Goal: Information Seeking & Learning: Check status

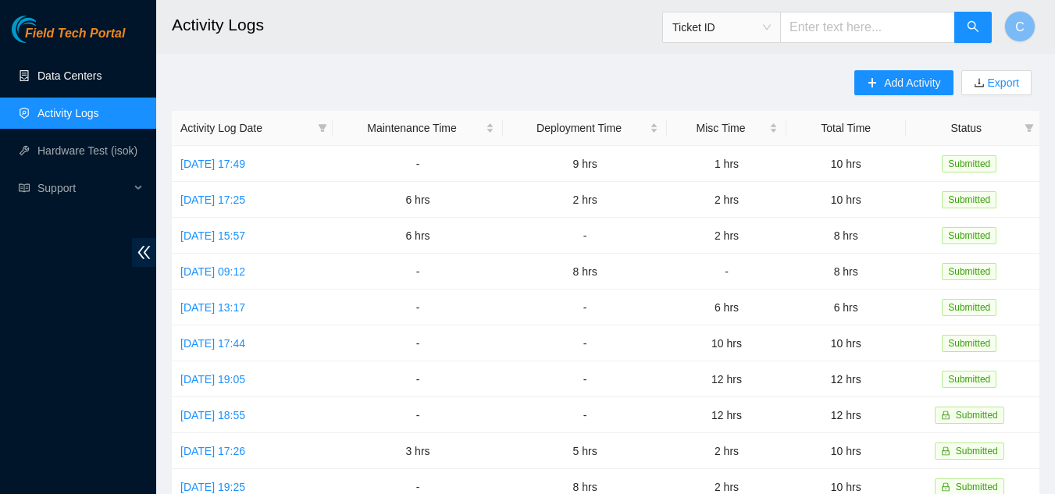
click at [78, 75] on link "Data Centers" at bounding box center [69, 76] width 64 height 12
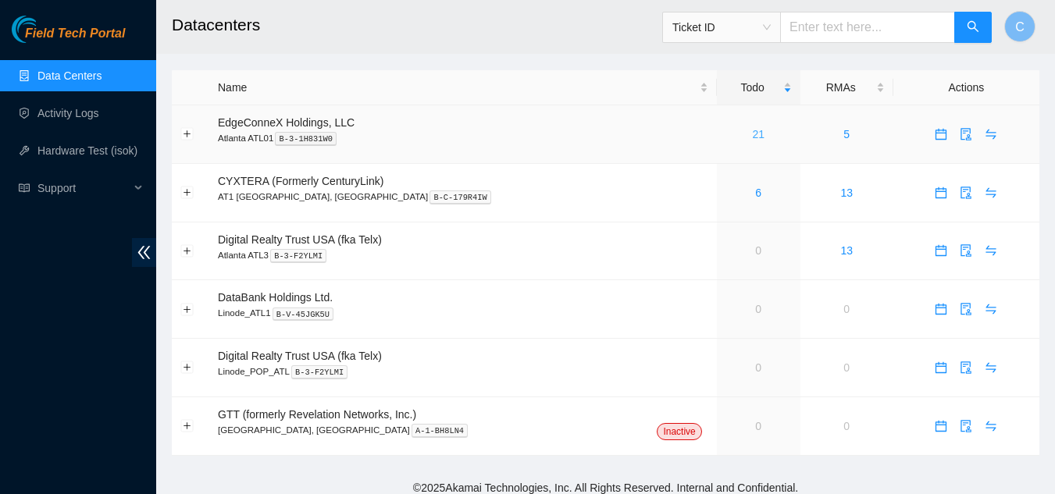
click at [752, 132] on link "21" at bounding box center [758, 134] width 12 height 12
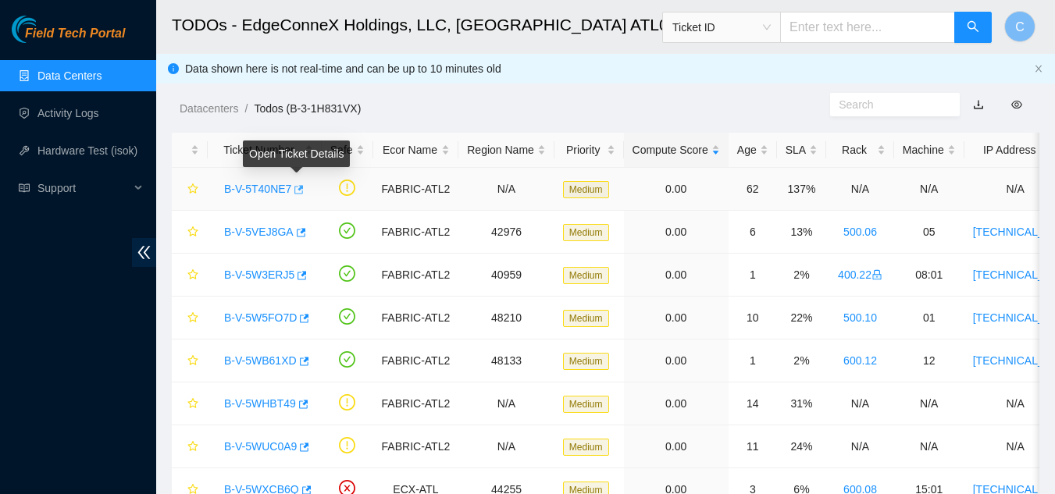
click at [447, 94] on div "Datacenters / Todos (B-3-1H831VX) /" at bounding box center [493, 73] width 674 height 87
click at [243, 188] on link "B-V-5T40NE7" at bounding box center [257, 189] width 67 height 12
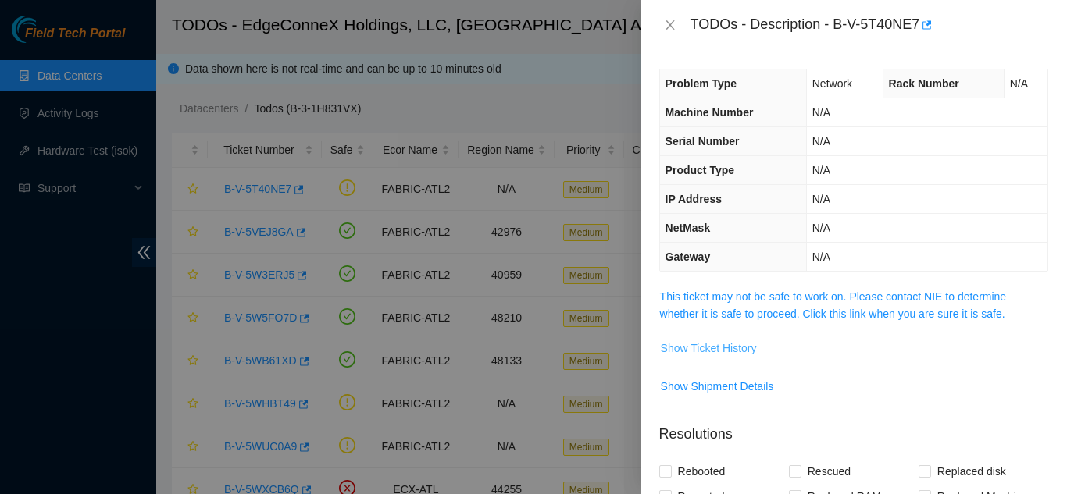
click at [721, 351] on span "Show Ticket History" at bounding box center [709, 348] width 96 height 17
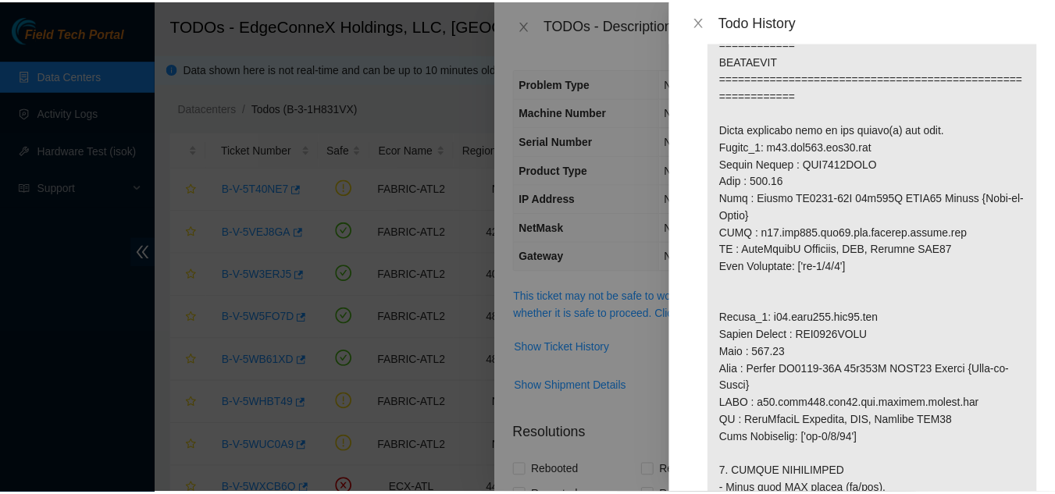
scroll to position [1015, 0]
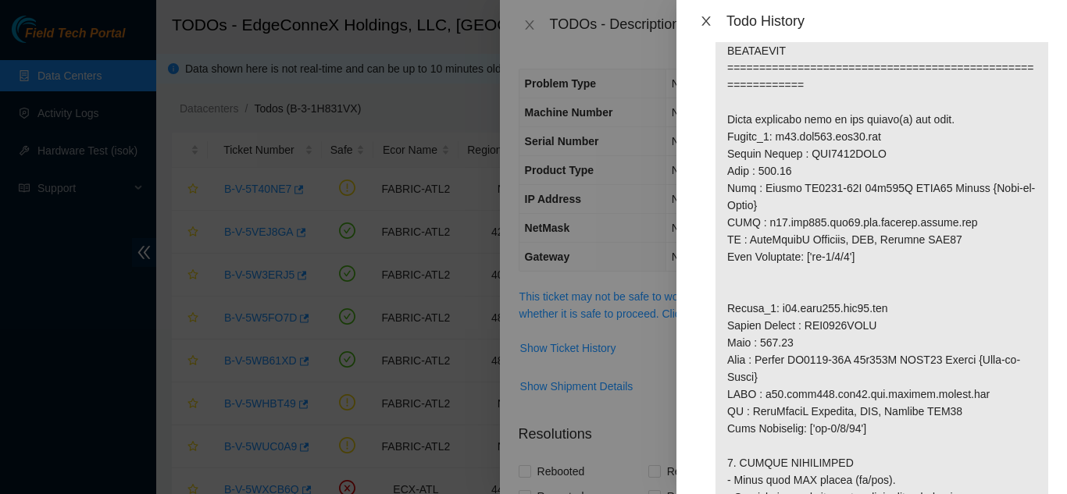
click at [710, 18] on icon "close" at bounding box center [706, 21] width 12 height 12
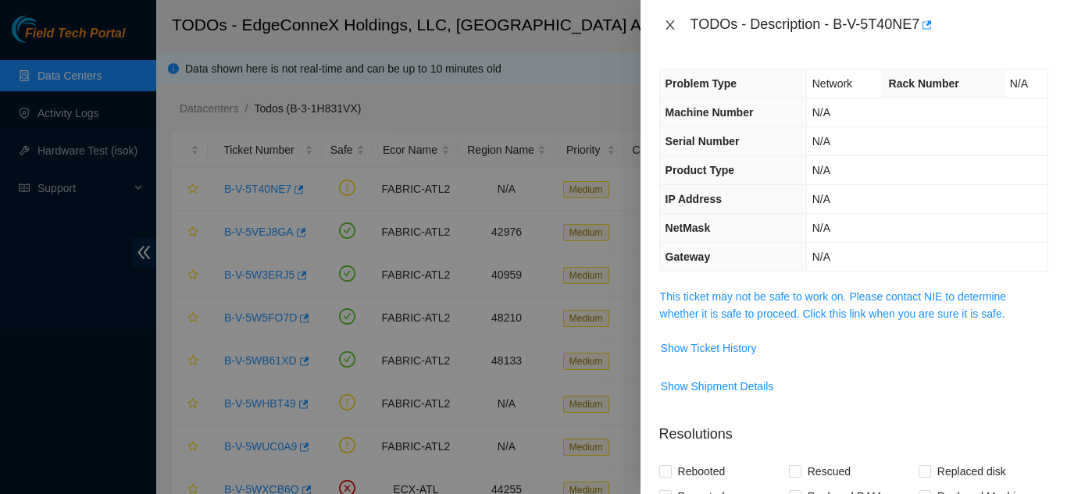
click at [668, 21] on icon "close" at bounding box center [670, 25] width 12 height 12
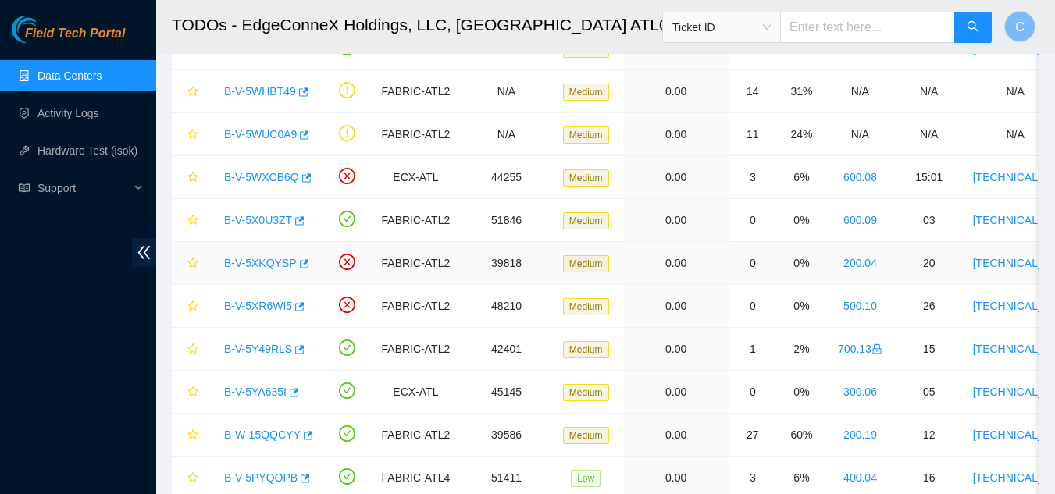
scroll to position [234, 0]
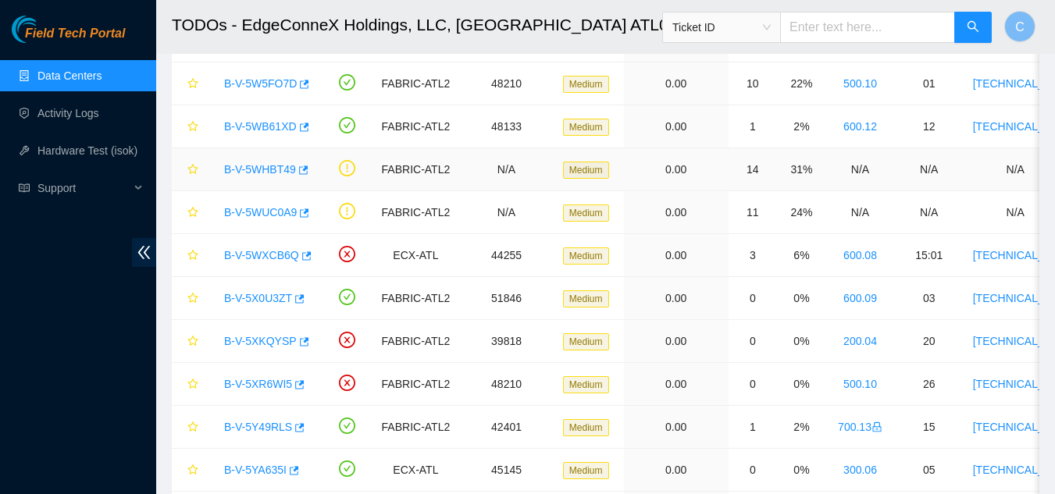
click at [260, 168] on link "B-V-5WHBT49" at bounding box center [260, 169] width 72 height 12
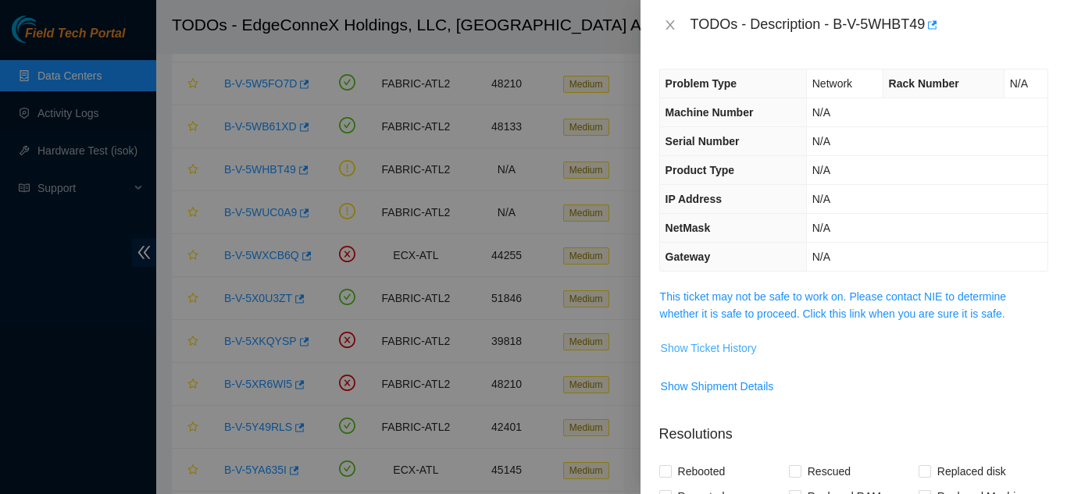
click at [738, 343] on span "Show Ticket History" at bounding box center [709, 348] width 96 height 17
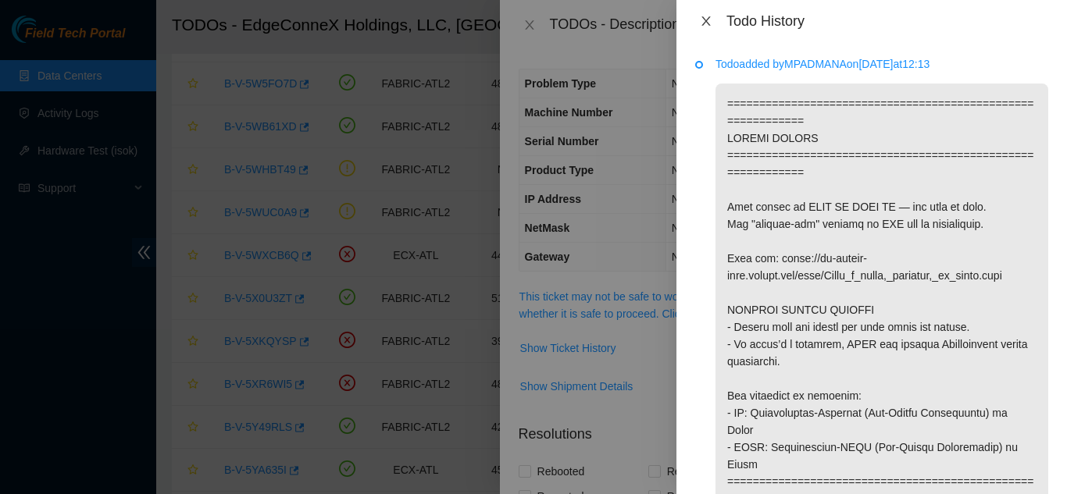
click at [709, 21] on icon "close" at bounding box center [706, 21] width 12 height 12
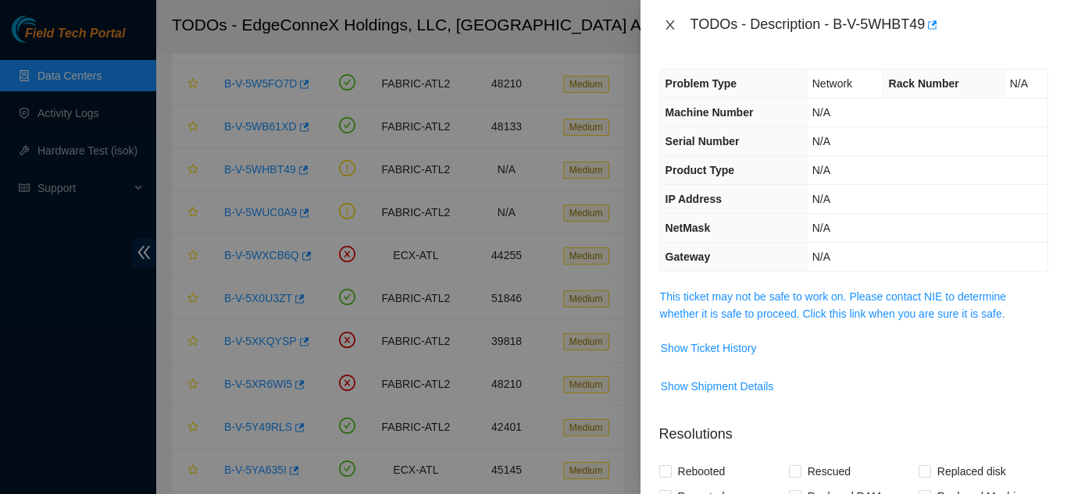
click at [670, 27] on icon "close" at bounding box center [670, 25] width 12 height 12
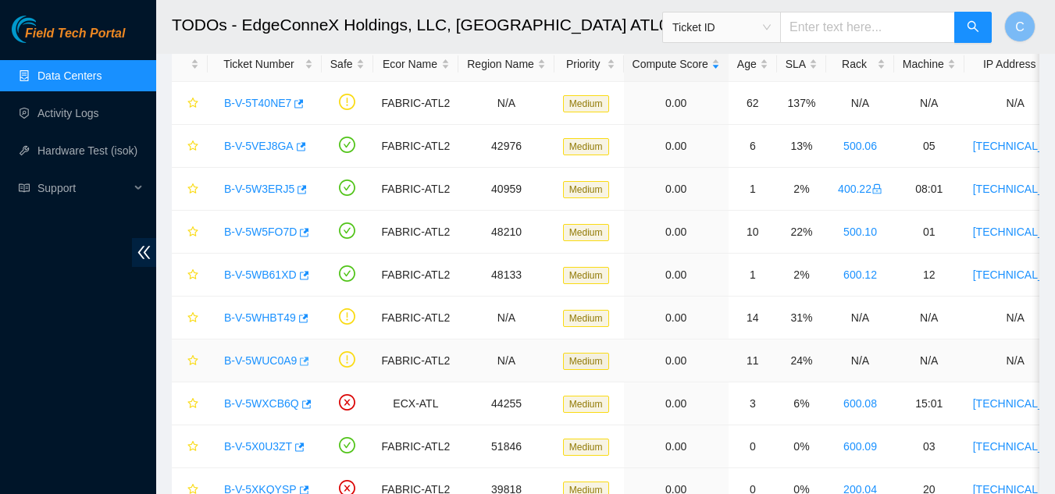
scroll to position [78, 0]
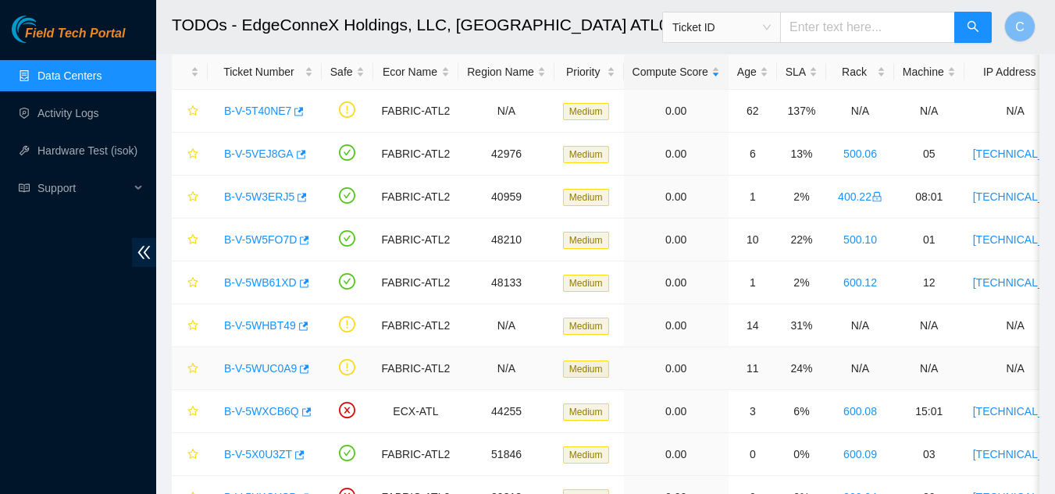
click at [262, 369] on link "B-V-5WUC0A9" at bounding box center [260, 368] width 73 height 12
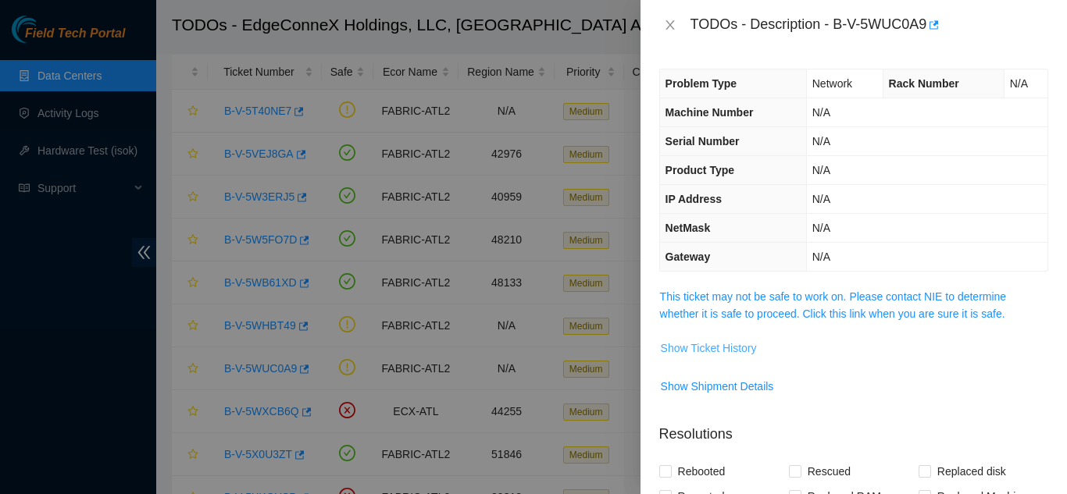
click at [750, 350] on span "Show Ticket History" at bounding box center [709, 348] width 96 height 17
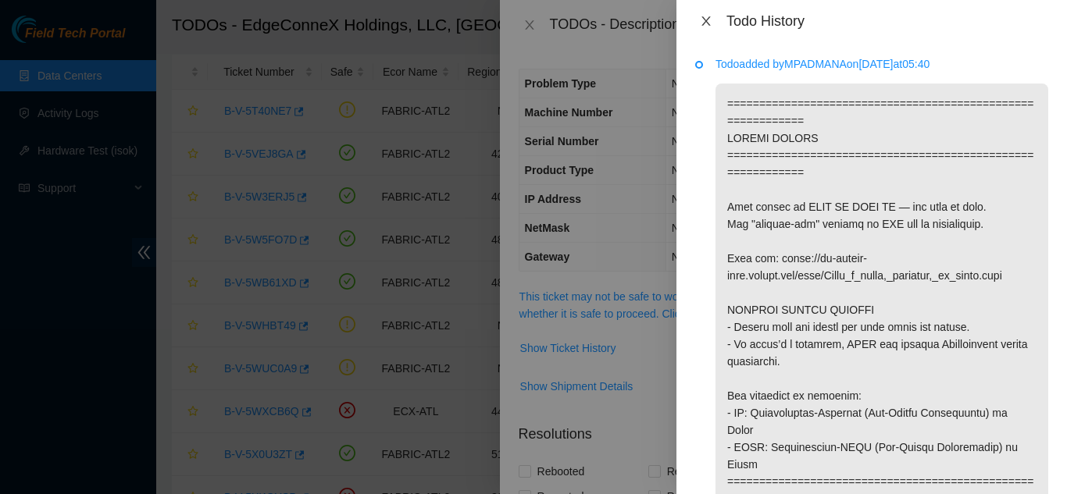
click at [708, 22] on icon "close" at bounding box center [706, 21] width 12 height 12
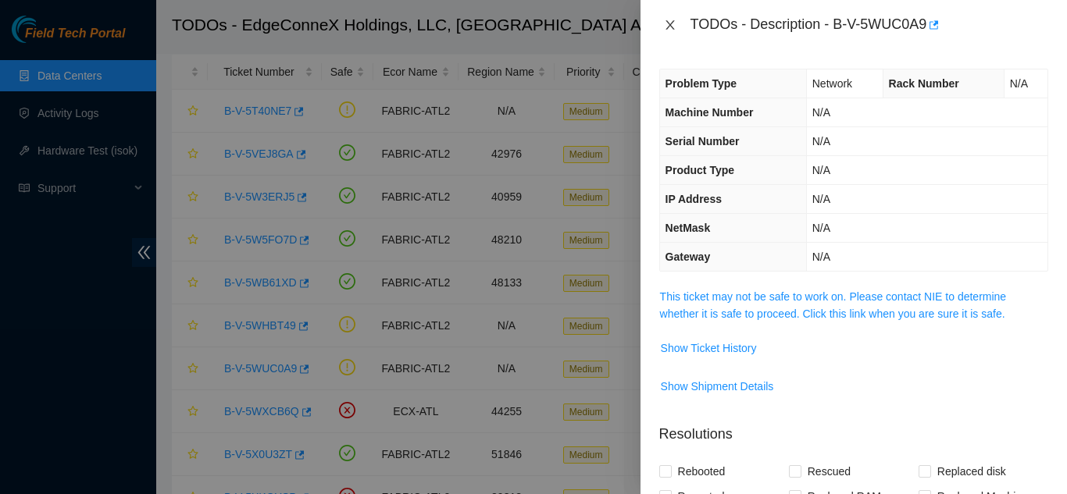
drag, startPoint x: 666, startPoint y: 23, endPoint x: 643, endPoint y: 48, distance: 34.8
click at [666, 26] on icon "close" at bounding box center [670, 25] width 12 height 12
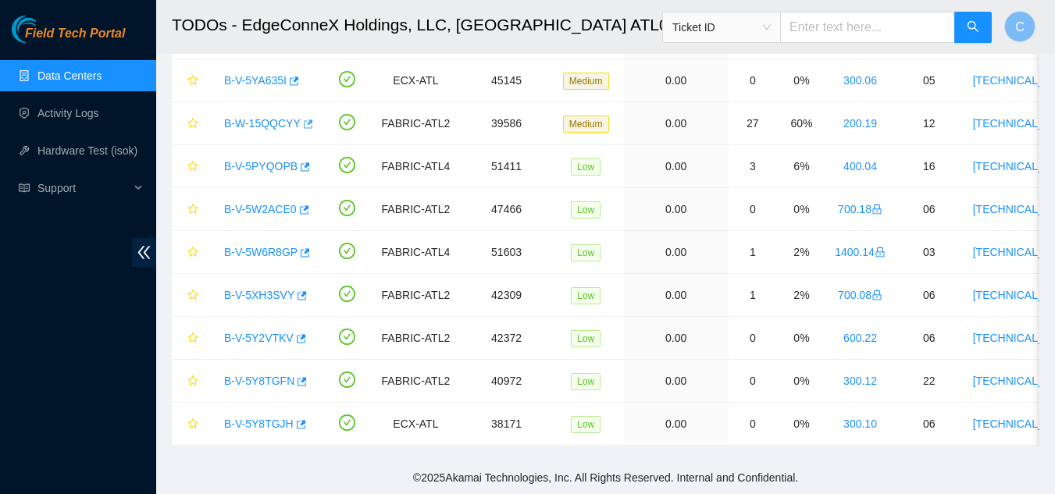
scroll to position [204, 0]
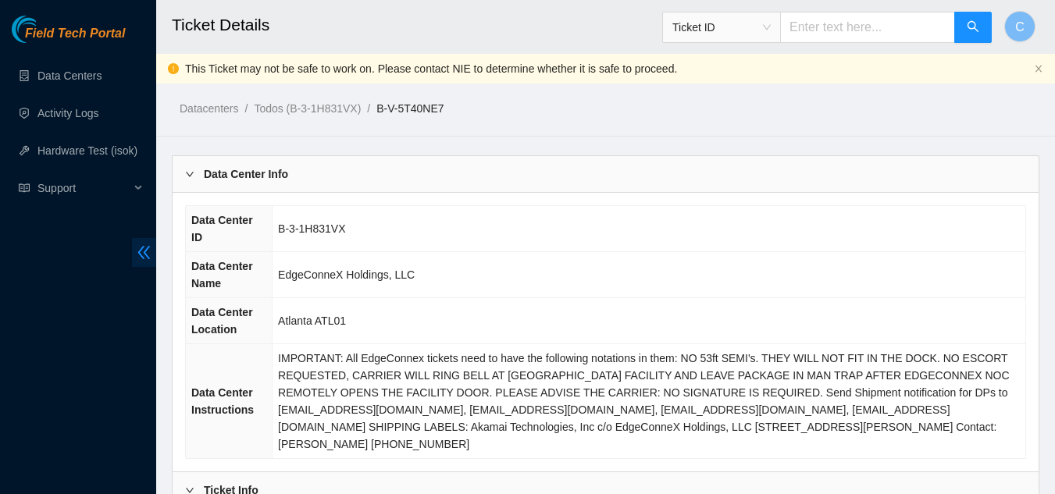
click at [141, 253] on icon "double-left" at bounding box center [144, 252] width 16 height 16
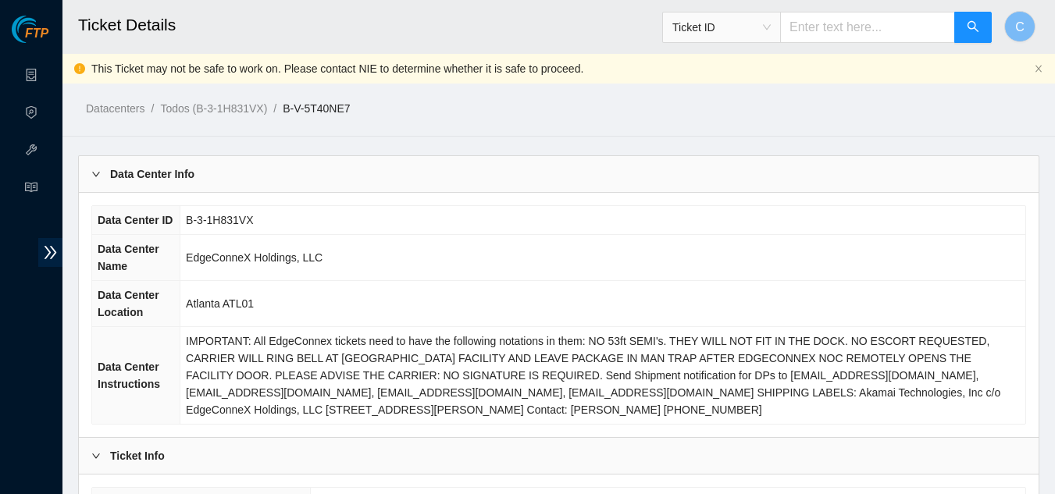
click at [168, 190] on div "Data Center Info" at bounding box center [559, 174] width 960 height 36
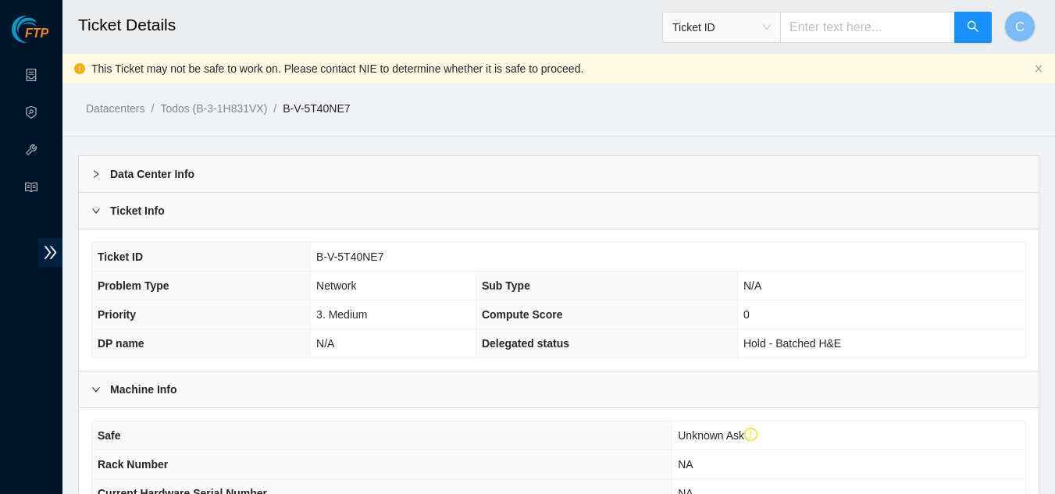
click at [204, 212] on div "Ticket Info" at bounding box center [559, 211] width 960 height 36
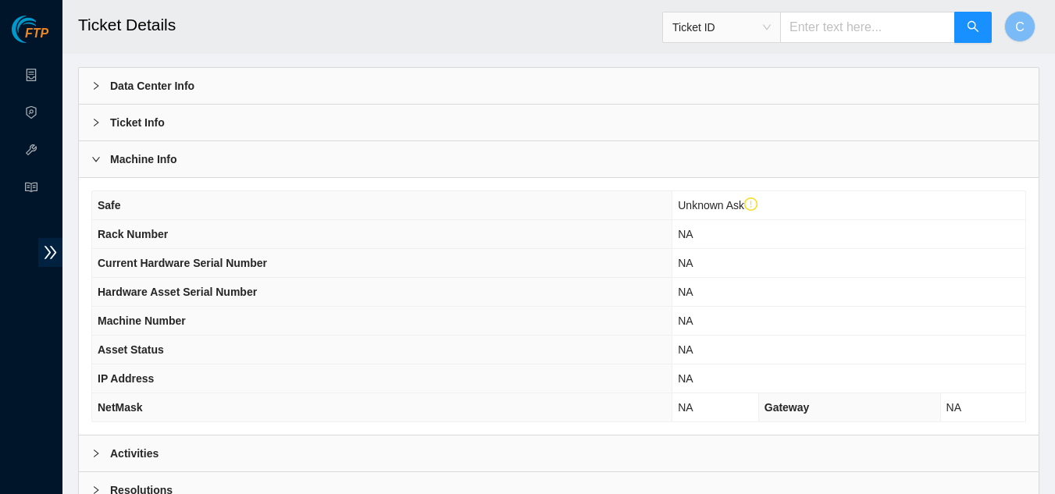
scroll to position [69, 0]
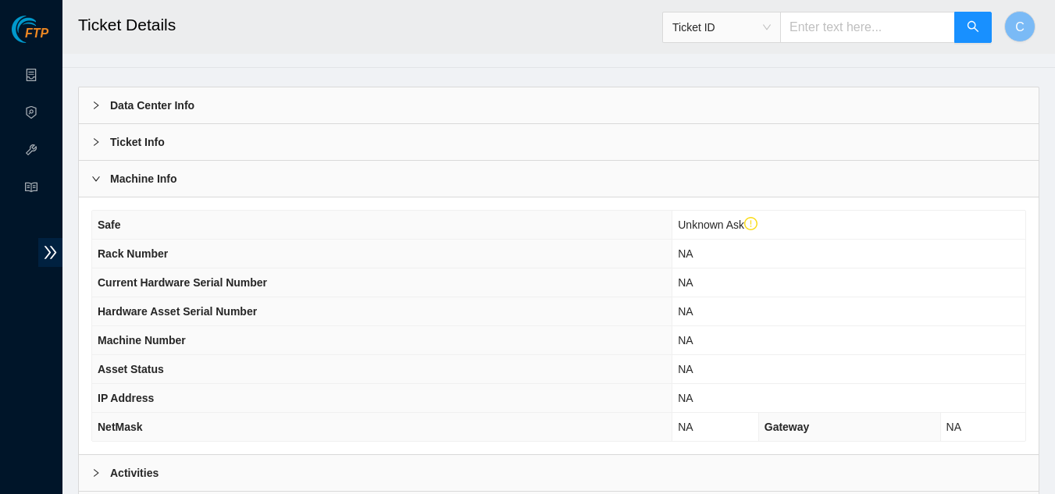
click at [140, 187] on b "Machine Info" at bounding box center [143, 178] width 67 height 17
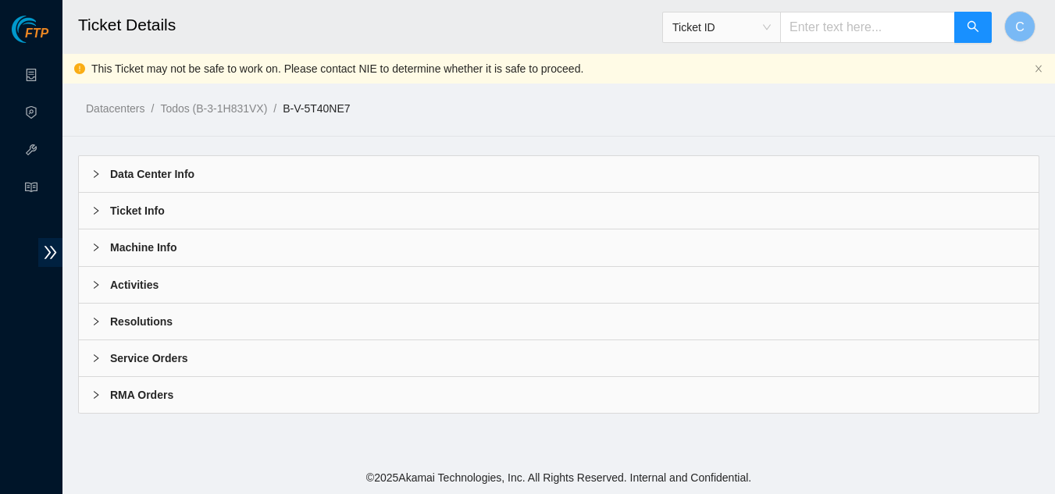
scroll to position [0, 0]
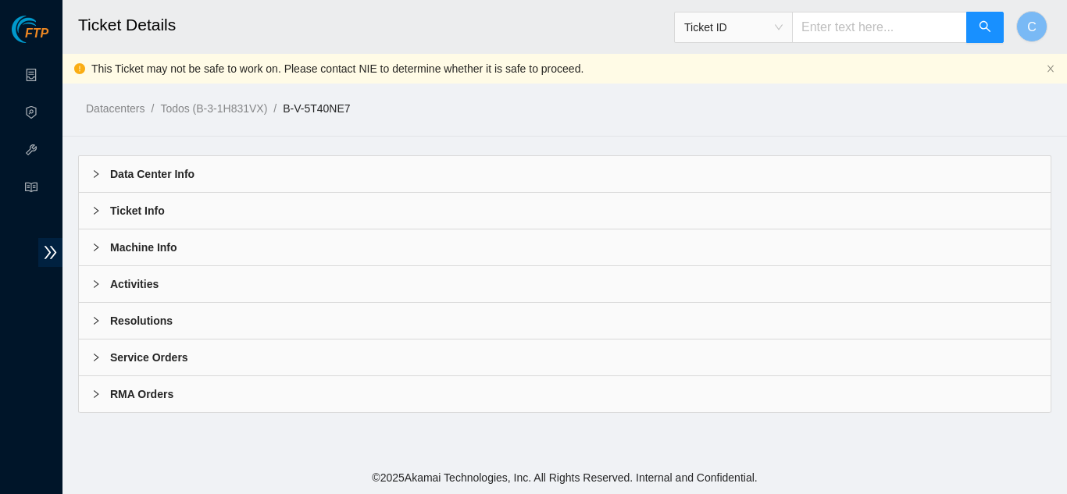
click at [116, 285] on b "Activities" at bounding box center [134, 284] width 48 height 17
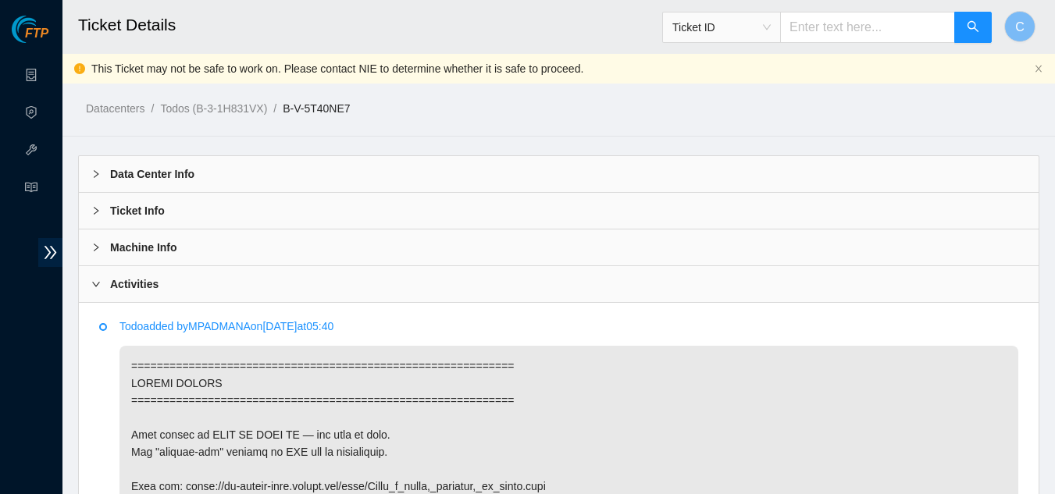
click at [120, 293] on div "Activities" at bounding box center [559, 284] width 960 height 36
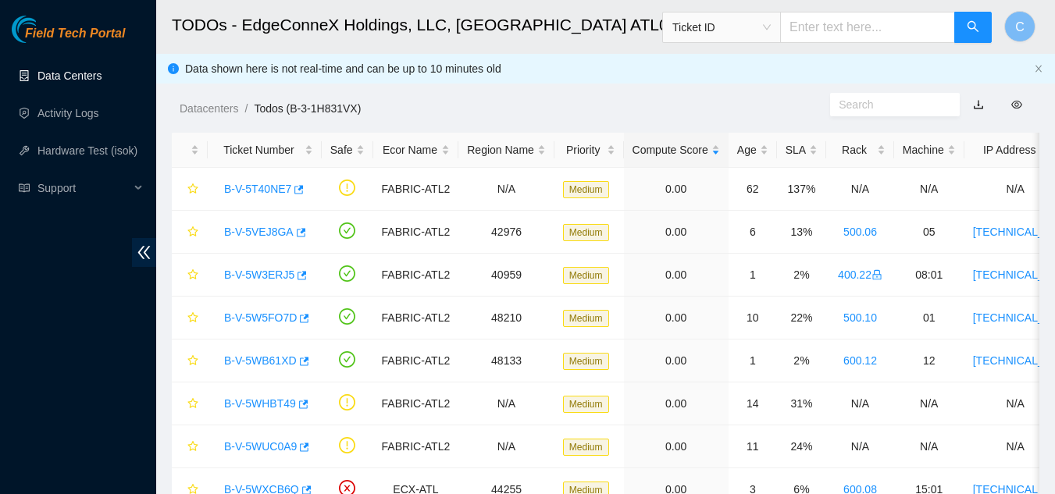
click at [102, 70] on link "Data Centers" at bounding box center [69, 76] width 64 height 12
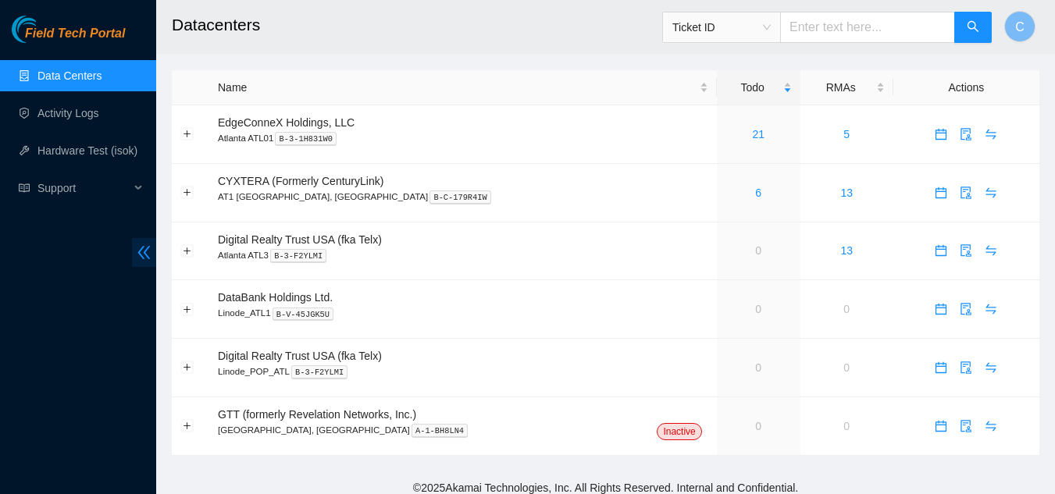
click at [136, 251] on icon "double-left" at bounding box center [144, 252] width 16 height 16
